Goal: Book appointment/travel/reservation

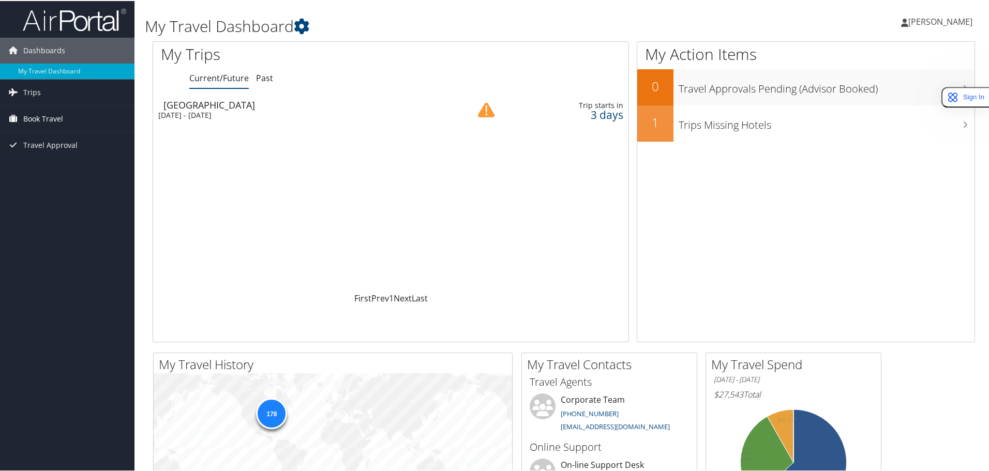
click at [40, 110] on span "Book Travel" at bounding box center [43, 118] width 40 height 26
click at [46, 124] on span "Book Travel" at bounding box center [43, 118] width 40 height 26
click at [54, 167] on link "Book/Manage Online Trips" at bounding box center [67, 170] width 134 height 16
click at [23, 174] on link "Book/Manage Online Trips" at bounding box center [67, 170] width 134 height 16
